Goal: Register for event/course

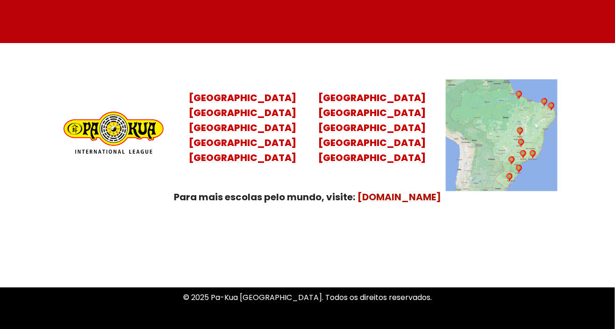
scroll to position [3753, 0]
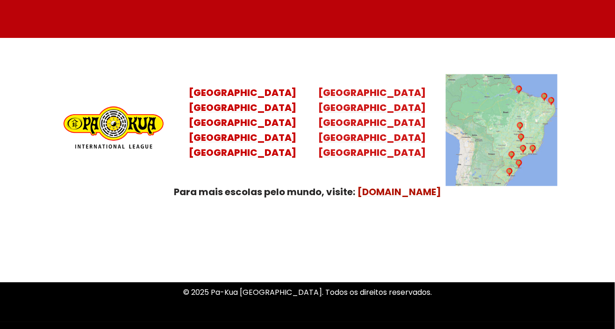
click at [399, 128] on mark "[GEOGRAPHIC_DATA] [GEOGRAPHIC_DATA]" at bounding box center [373, 137] width 108 height 43
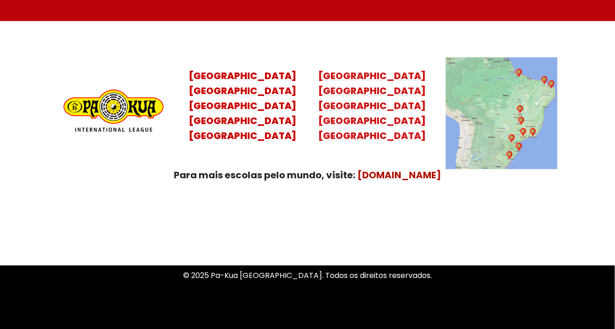
scroll to position [3795, 0]
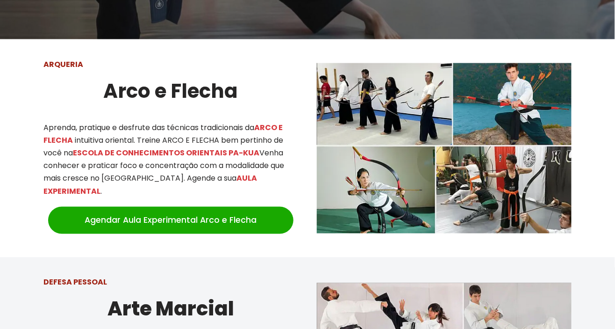
scroll to position [326, 0]
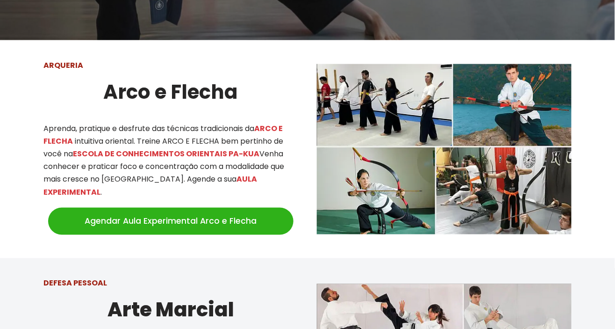
click at [61, 210] on link "Agendar Aula Experimental Arco e Flecha" at bounding box center [170, 221] width 245 height 27
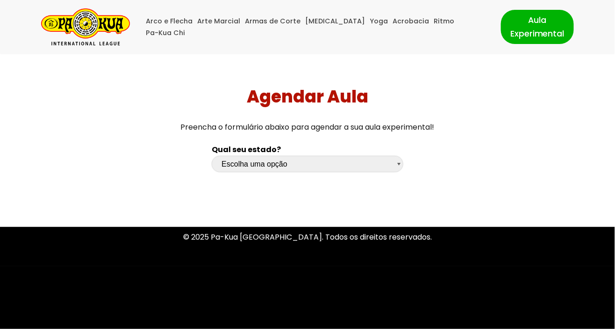
click at [382, 156] on select "Escolha uma opção Rio Grande do Sul Santa Catarina Paraná São Paulo Rio de Jane…" at bounding box center [307, 164] width 191 height 16
select select "df"
click at [212, 156] on select "Escolha uma opção Rio Grande do Sul Santa Catarina Paraná São Paulo Rio de Jane…" at bounding box center [307, 164] width 191 height 16
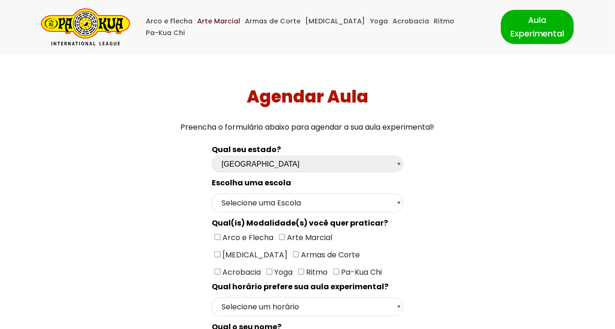
click at [232, 25] on link "Arte Marcial" at bounding box center [218, 21] width 43 height 12
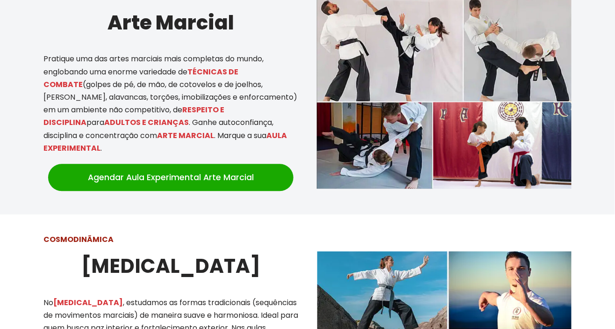
scroll to position [515, 0]
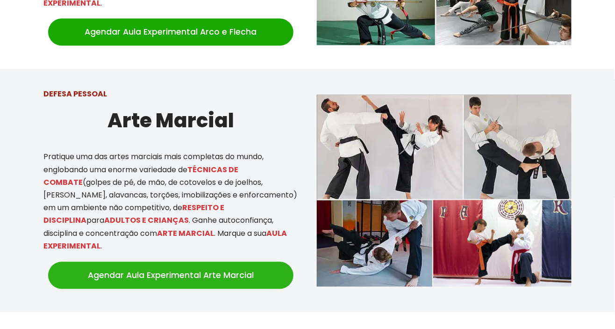
click at [54, 264] on link "Agendar Aula Experimental Arte Marcial" at bounding box center [170, 275] width 245 height 27
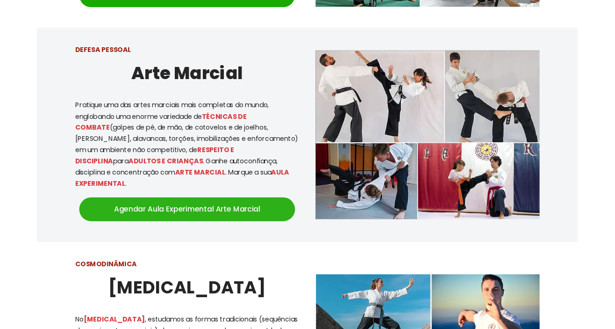
scroll to position [560, 0]
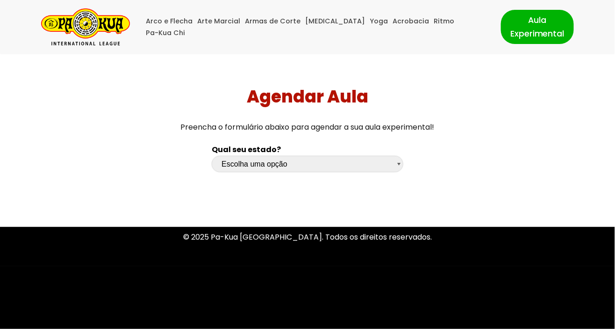
click at [369, 168] on select "Escolha uma opção [GEOGRAPHIC_DATA] [GEOGRAPHIC_DATA] [GEOGRAPHIC_DATA] [GEOGRA…" at bounding box center [307, 164] width 191 height 16
select select "df"
click at [212, 156] on select "Escolha uma opção [GEOGRAPHIC_DATA] [GEOGRAPHIC_DATA] [GEOGRAPHIC_DATA] [GEOGRA…" at bounding box center [307, 164] width 191 height 16
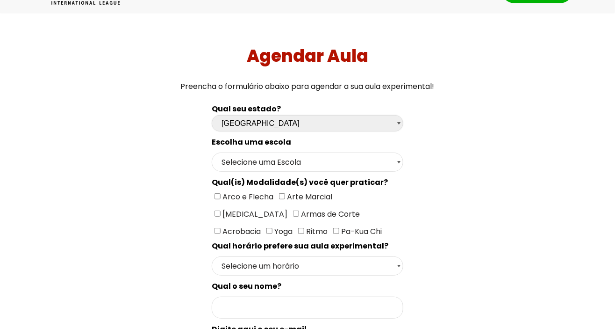
scroll to position [42, 0]
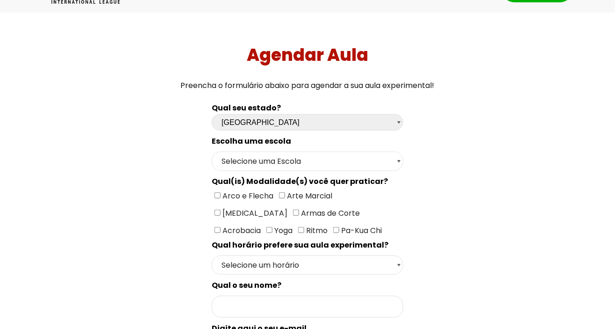
click at [375, 159] on select "Selecione uma Escola Brasília - Escola Brasília" at bounding box center [307, 160] width 191 height 19
select select "Brasília - [GEOGRAPHIC_DATA]"
click at [212, 151] on select "Selecione uma Escola Brasília - Escola Brasília" at bounding box center [307, 160] width 191 height 19
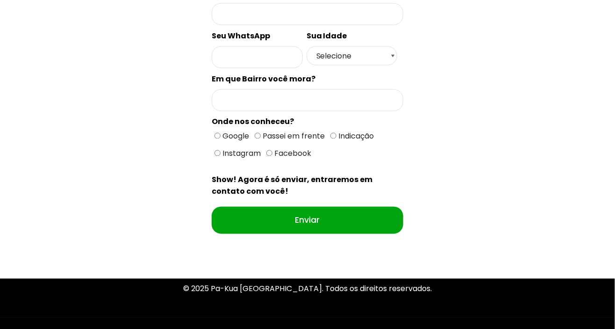
scroll to position [447, 0]
